Goal: Task Accomplishment & Management: Complete application form

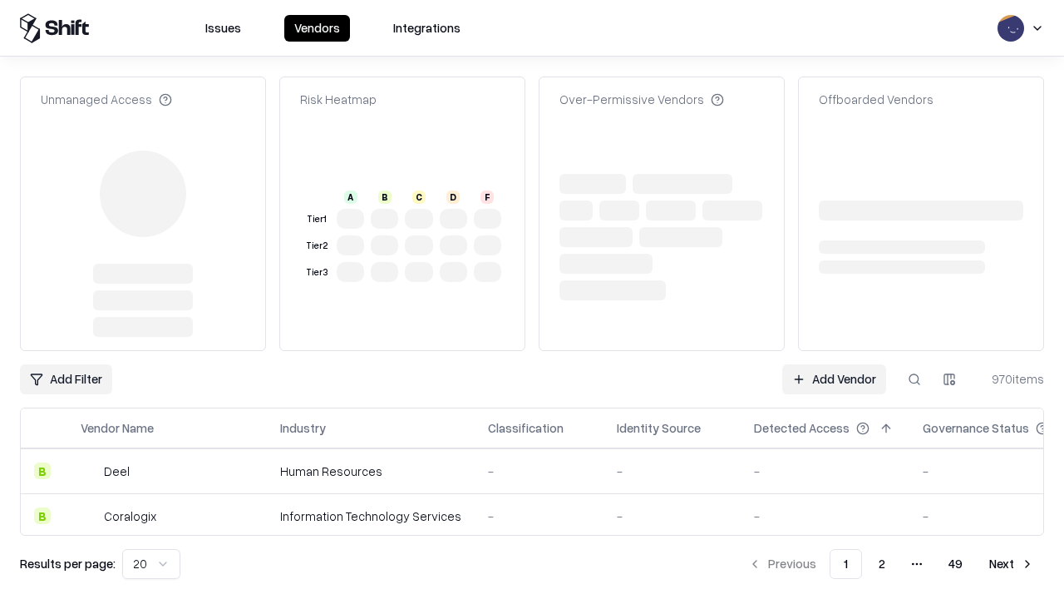
click at [834, 364] on link "Add Vendor" at bounding box center [834, 379] width 104 height 30
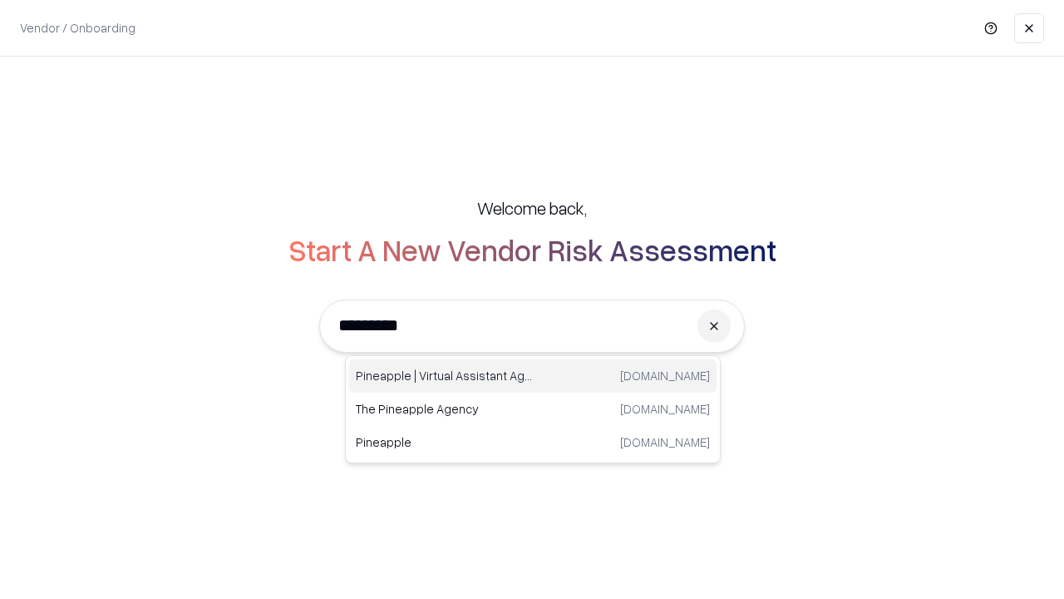
click at [533, 376] on div "Pineapple | Virtual Assistant Agency [DOMAIN_NAME]" at bounding box center [533, 375] width 368 height 33
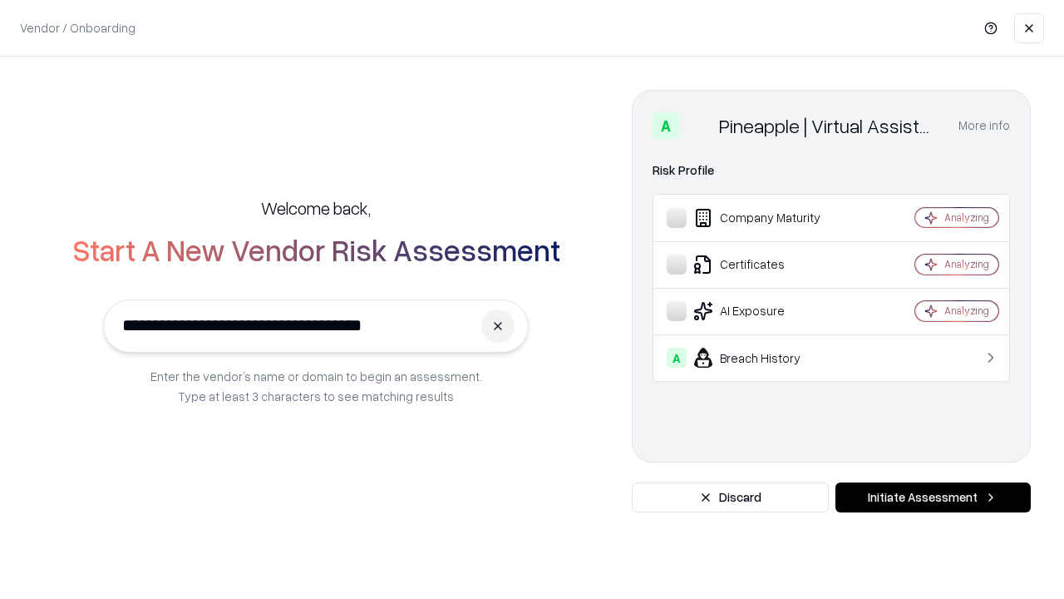
type input "**********"
click at [933, 497] on button "Initiate Assessment" at bounding box center [933, 497] width 195 height 30
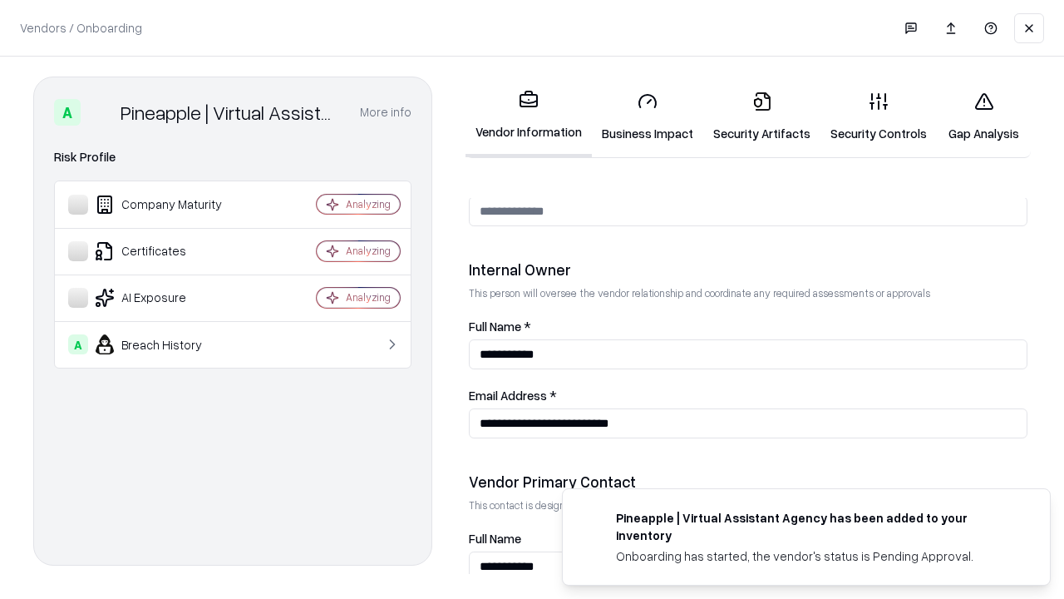
scroll to position [861, 0]
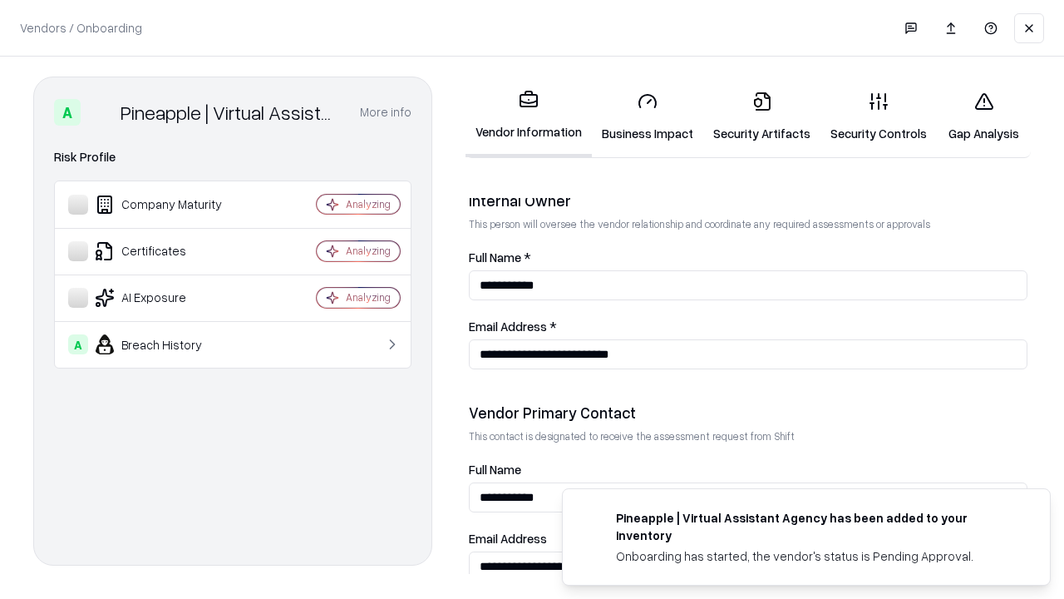
click at [648, 116] on link "Business Impact" at bounding box center [647, 116] width 111 height 77
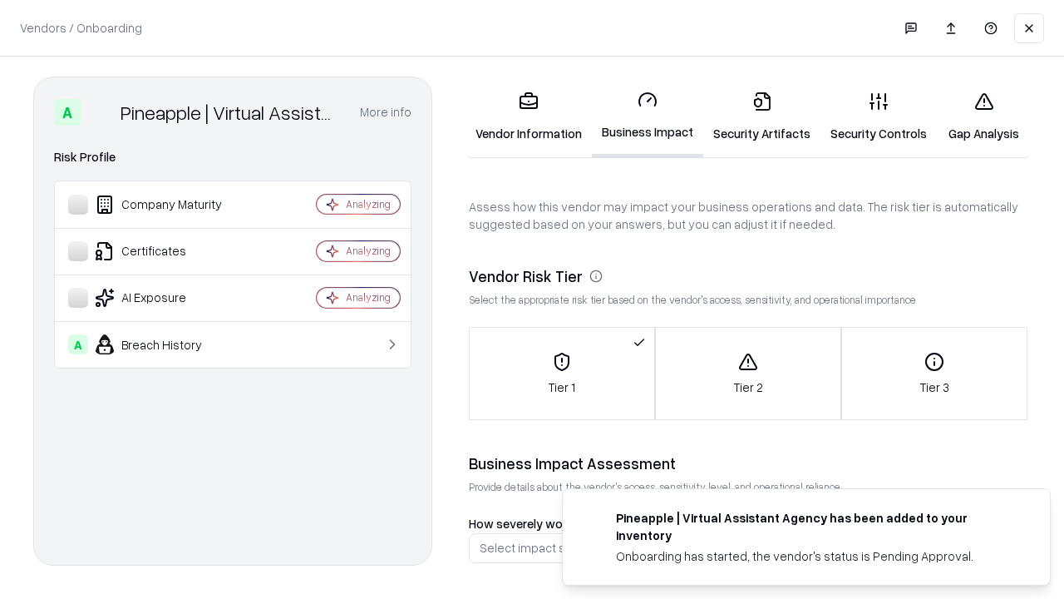
click at [984, 116] on link "Gap Analysis" at bounding box center [984, 116] width 94 height 77
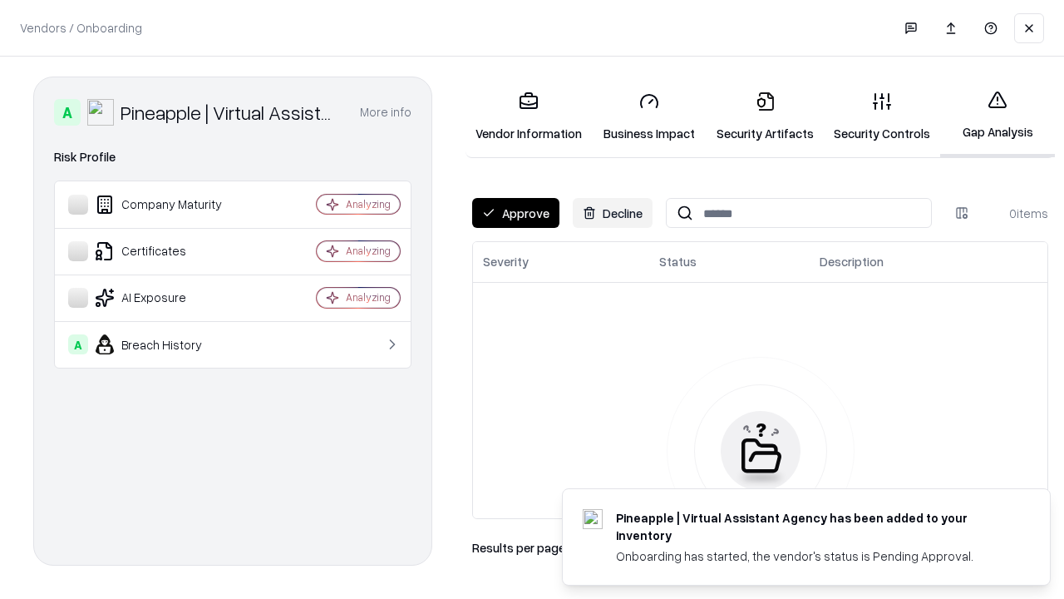
click at [516, 213] on button "Approve" at bounding box center [515, 213] width 87 height 30
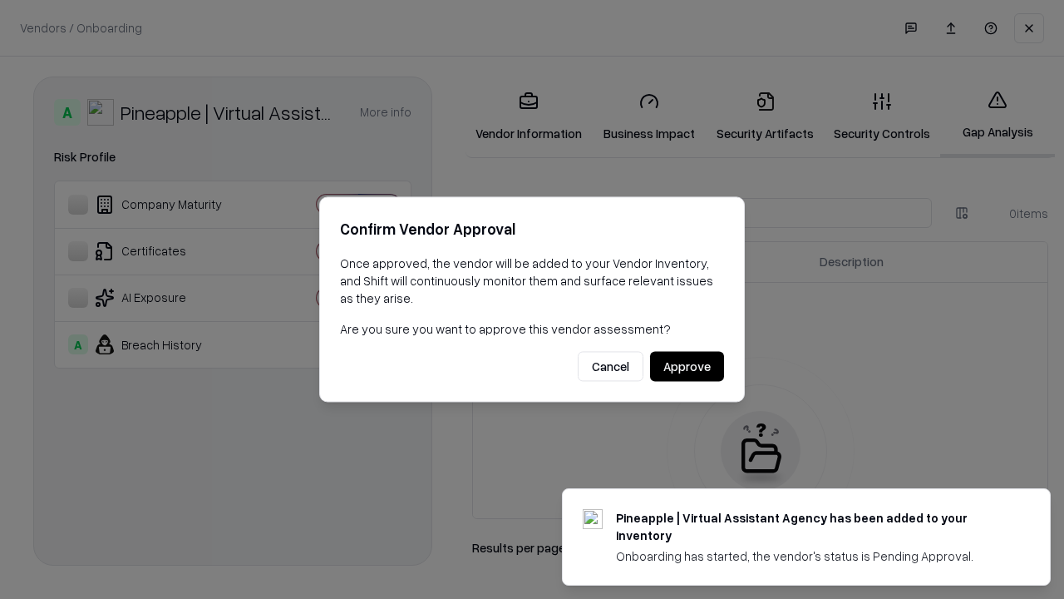
click at [687, 366] on button "Approve" at bounding box center [687, 367] width 74 height 30
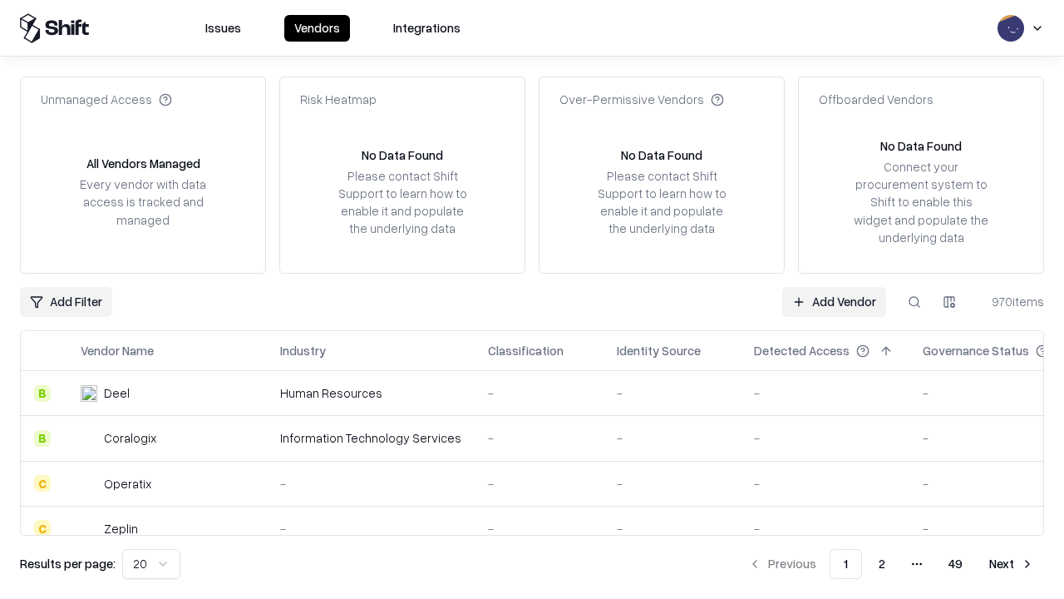
type input "**********"
click at [834, 301] on link "Add Vendor" at bounding box center [834, 302] width 104 height 30
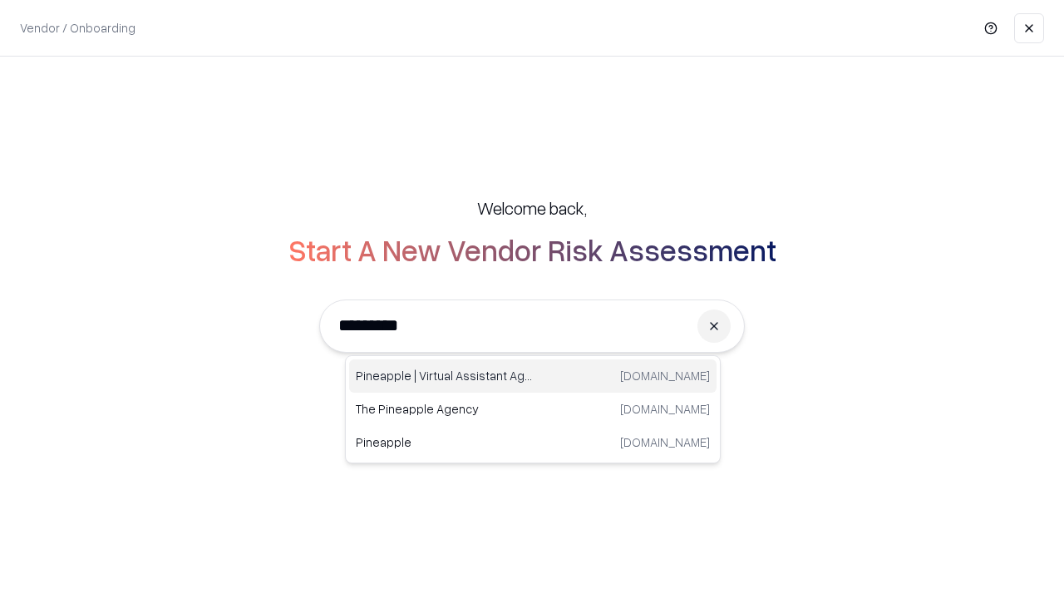
click at [533, 376] on div "Pineapple | Virtual Assistant Agency [DOMAIN_NAME]" at bounding box center [533, 375] width 368 height 33
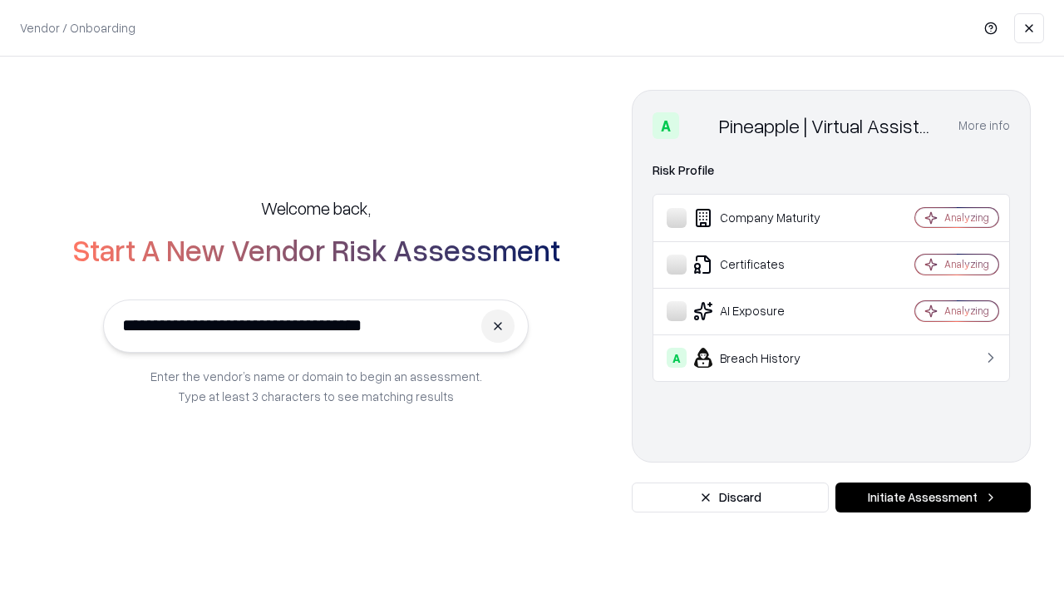
type input "**********"
click at [933, 497] on button "Initiate Assessment" at bounding box center [933, 497] width 195 height 30
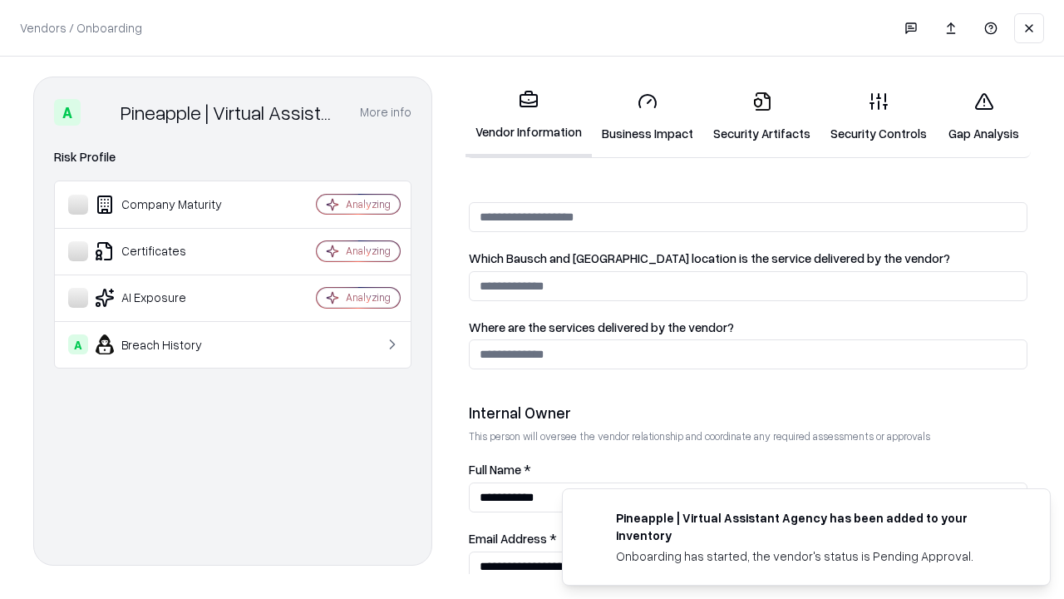
scroll to position [861, 0]
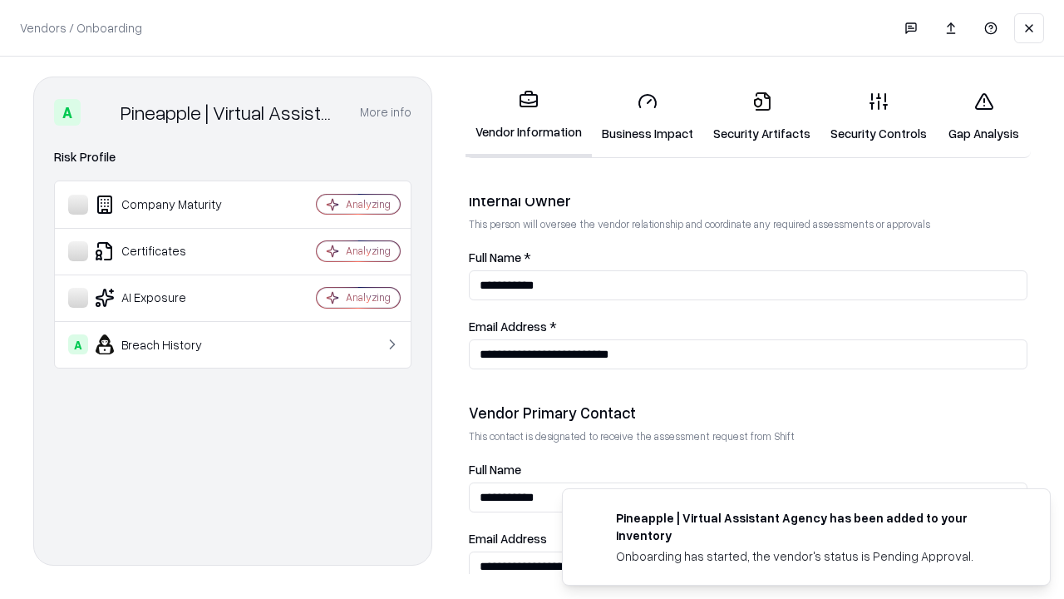
click at [984, 116] on link "Gap Analysis" at bounding box center [984, 116] width 94 height 77
